Goal: Unclear: Browse casually

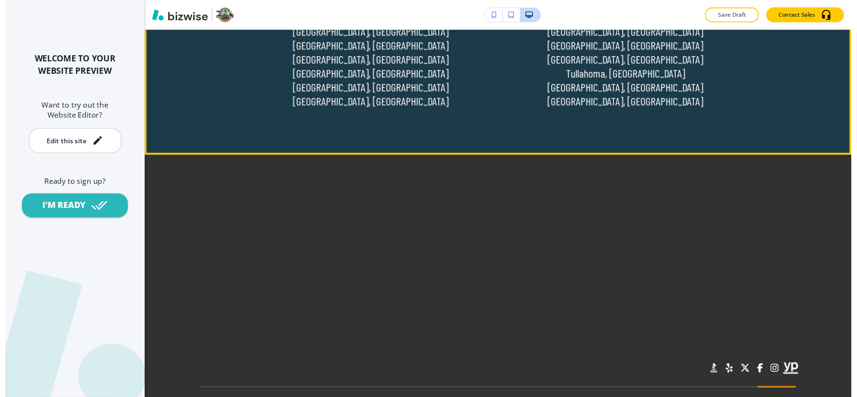
scroll to position [5960, 0]
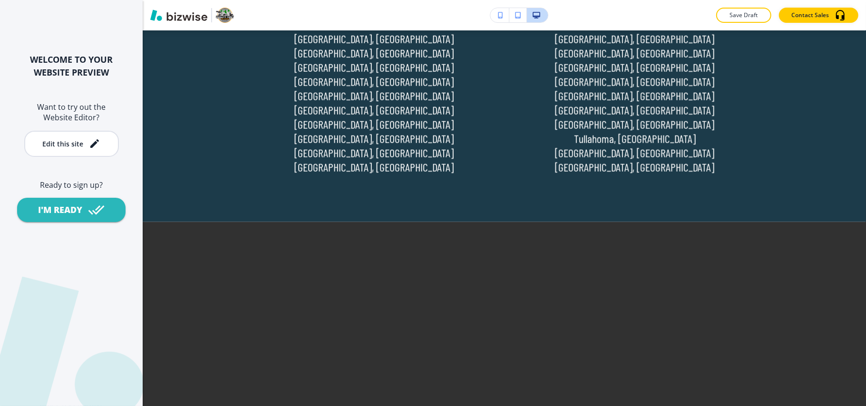
drag, startPoint x: 187, startPoint y: 80, endPoint x: 809, endPoint y: 386, distance: 693.7
click at [809, 386] on div "Cancel Copy Capture" at bounding box center [433, 211] width 866 height 406
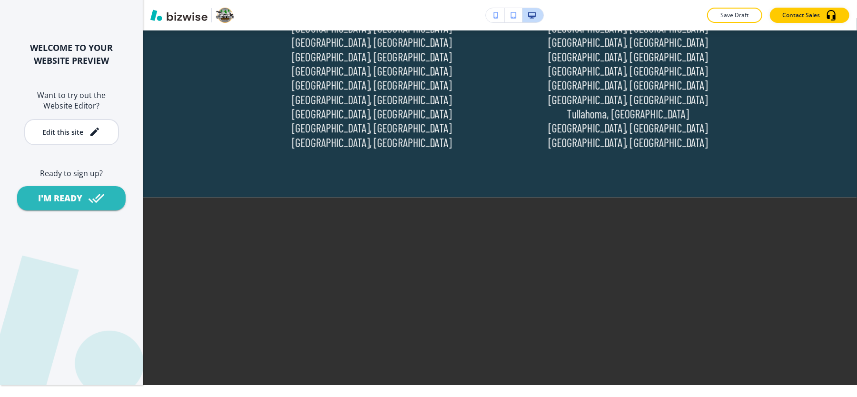
scroll to position [13, 0]
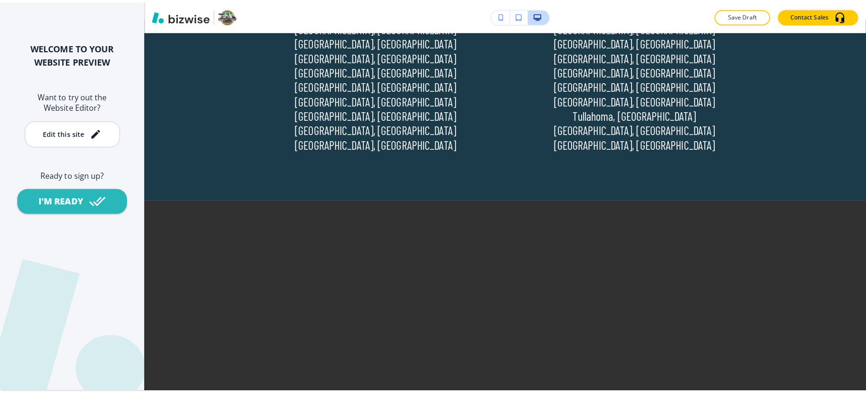
scroll to position [0, 0]
